Goal: Information Seeking & Learning: Learn about a topic

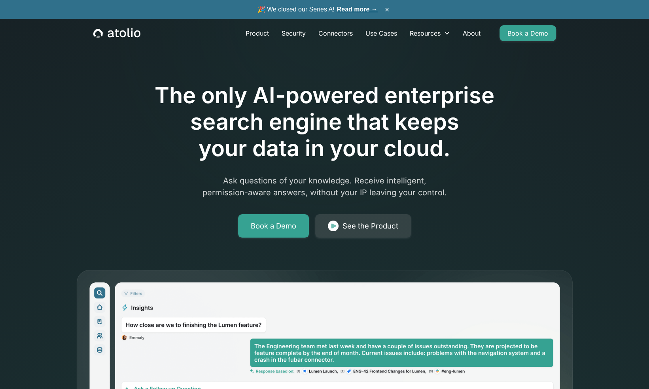
click at [134, 181] on div "The only AI-powered enterprise search engine that keeps your data in your cloud…" at bounding box center [324, 138] width 405 height 200
click at [262, 30] on link "Product" at bounding box center [257, 33] width 36 height 16
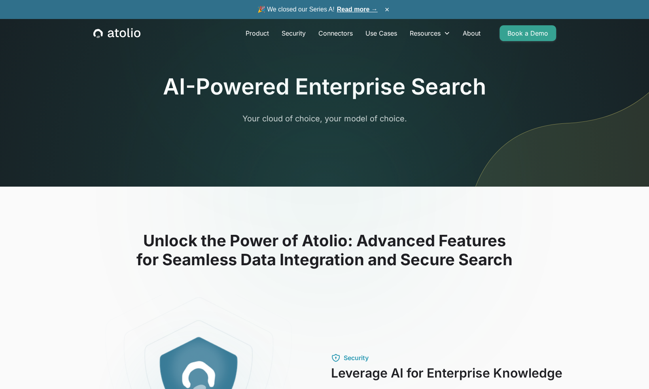
click at [140, 178] on div "AI-Powered Enterprise Search Your cloud of choice, your model of choice." at bounding box center [325, 112] width 506 height 149
click at [334, 33] on link "Connectors" at bounding box center [335, 33] width 47 height 16
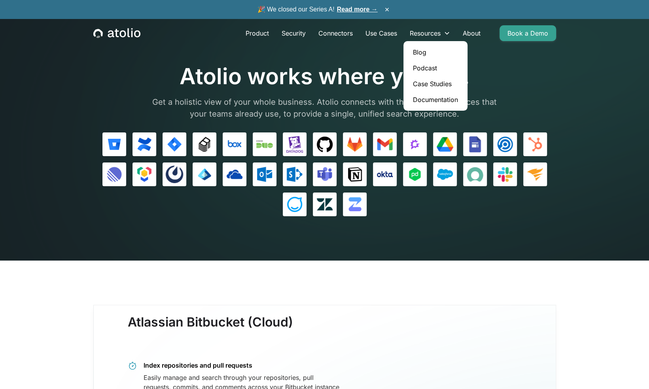
click at [431, 100] on link "Documentation" at bounding box center [435, 100] width 58 height 16
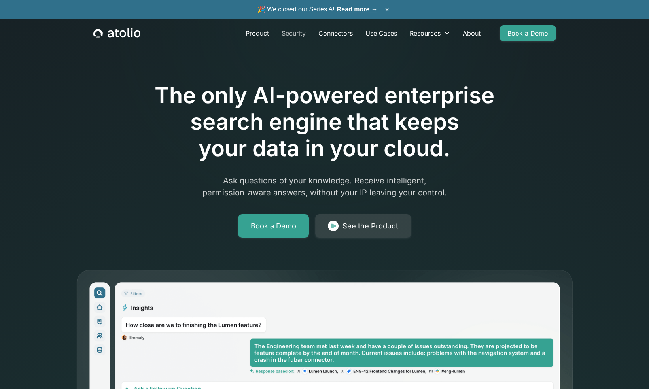
click at [299, 34] on link "Security" at bounding box center [293, 33] width 37 height 16
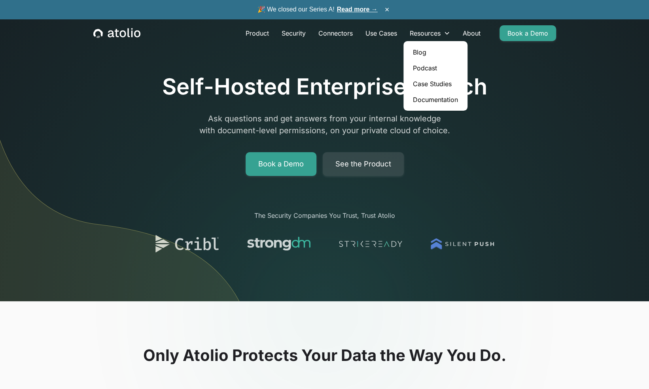
click at [438, 96] on link "Documentation" at bounding box center [435, 100] width 58 height 16
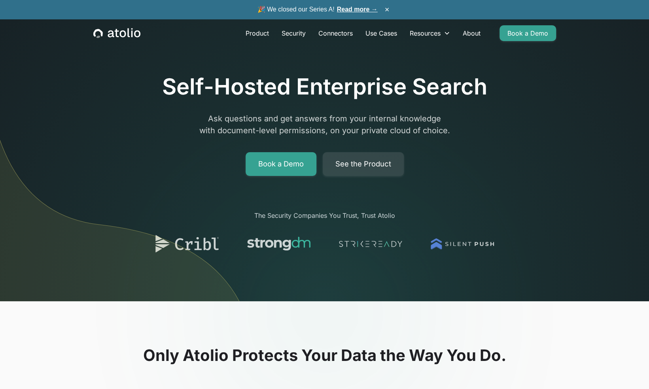
click at [404, 104] on div "Self-Hosted Enterprise Search Ask questions and get answers from your internal …" at bounding box center [324, 125] width 325 height 102
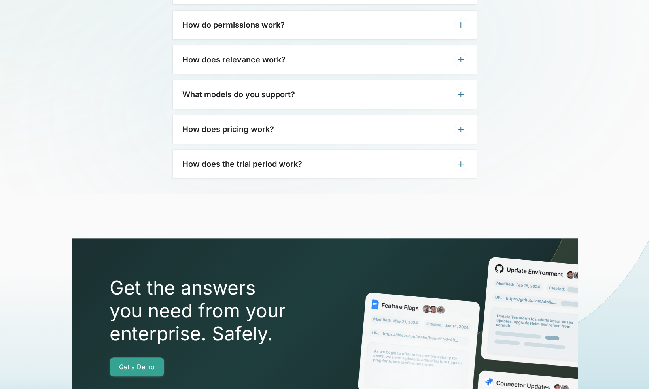
scroll to position [2226, 0]
